Goal: Information Seeking & Learning: Learn about a topic

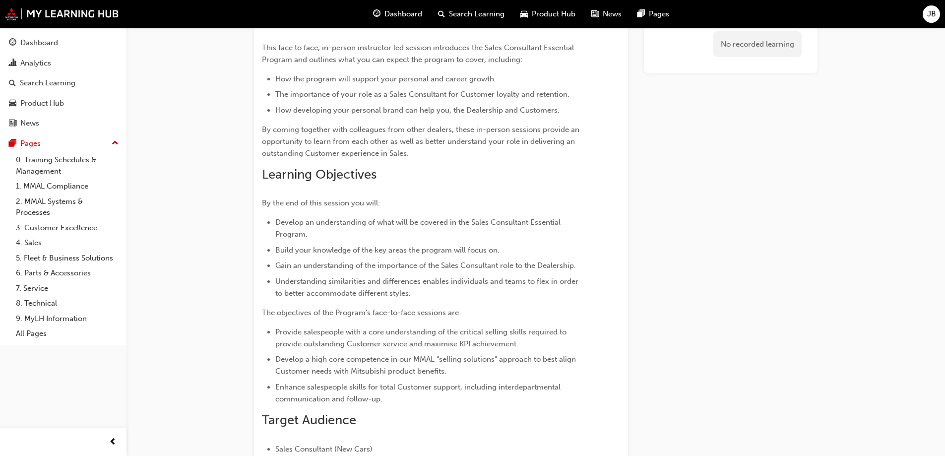
scroll to position [73, 0]
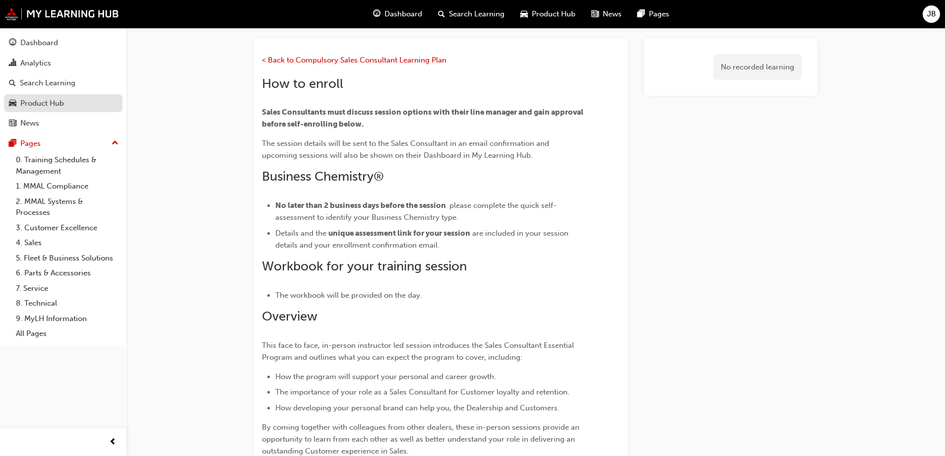
click at [38, 102] on div "Product Hub" at bounding box center [42, 103] width 44 height 11
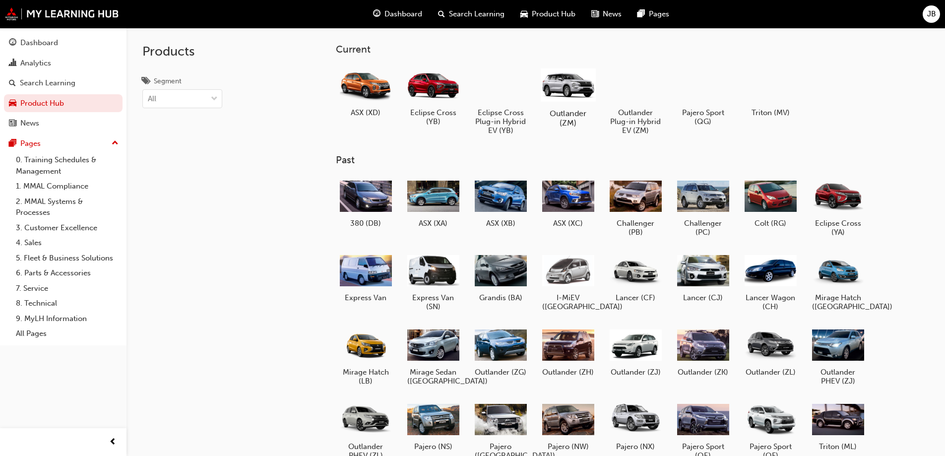
click at [579, 92] on div at bounding box center [567, 84] width 55 height 39
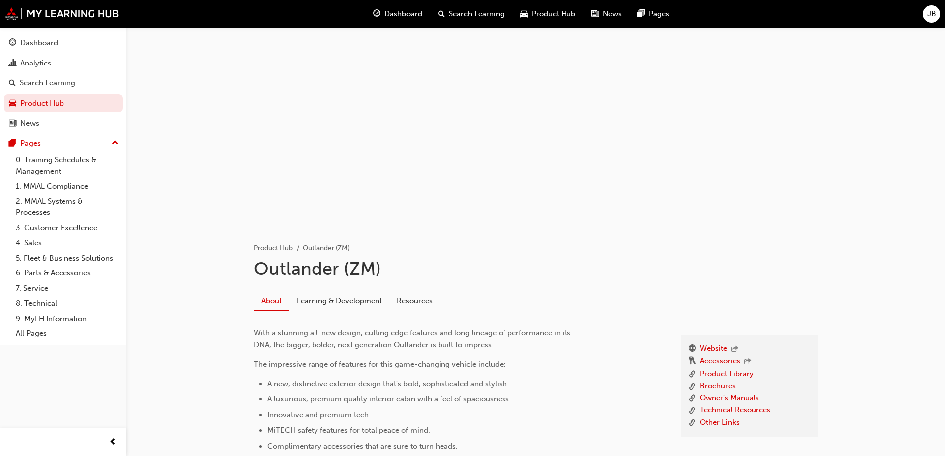
scroll to position [50, 0]
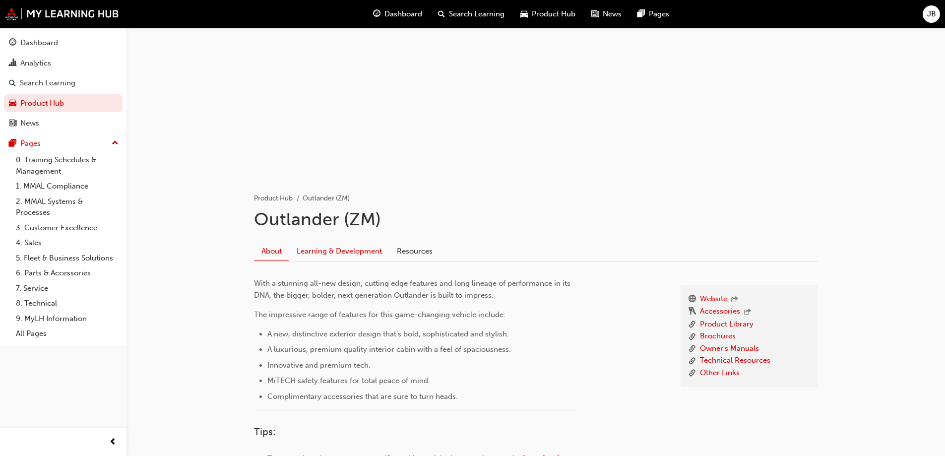
click at [337, 246] on link "Learning & Development" at bounding box center [339, 250] width 100 height 19
